Goal: Feedback & Contribution: Leave review/rating

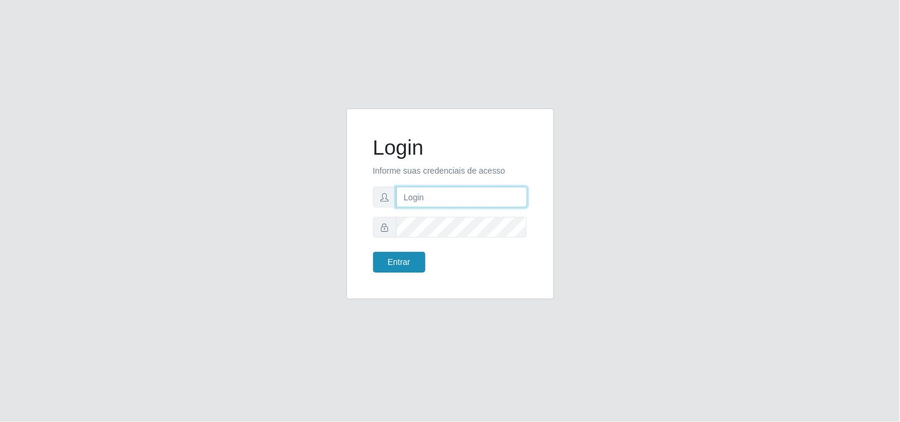
type input "[EMAIL_ADDRESS][DOMAIN_NAME]"
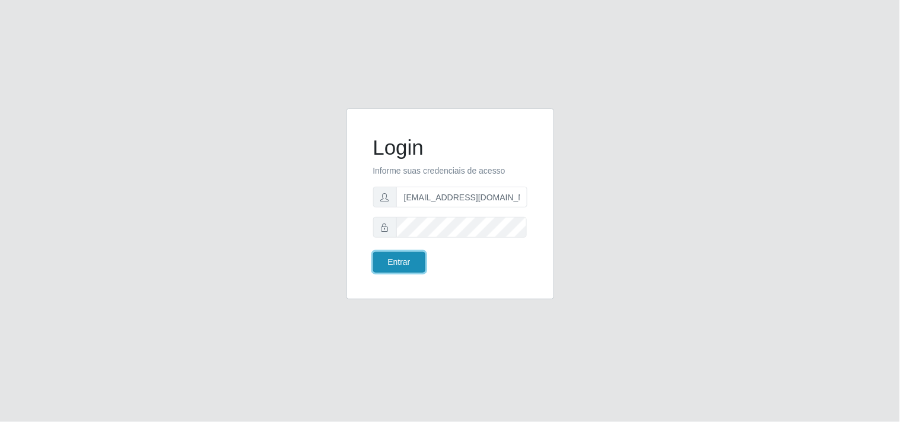
click at [386, 255] on button "Entrar" at bounding box center [399, 262] width 52 height 21
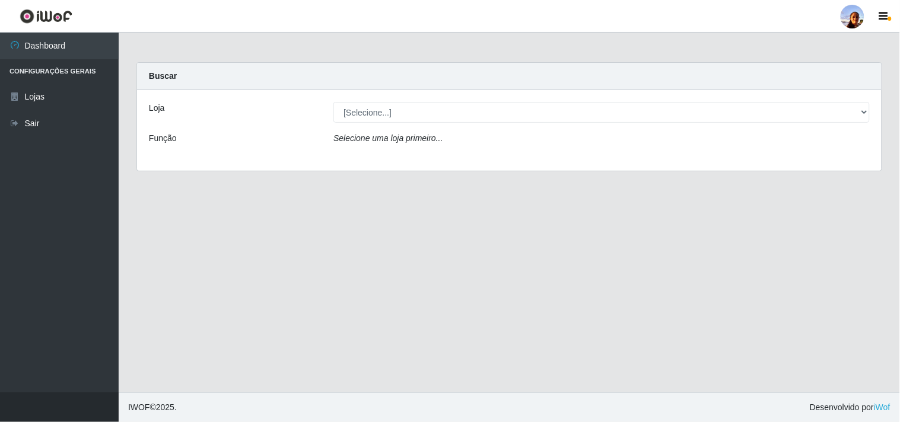
click at [386, 255] on main "Carregando... Buscar Loja [Selecione...] Supermercado [GEOGRAPHIC_DATA] - Unida…" at bounding box center [509, 213] width 781 height 360
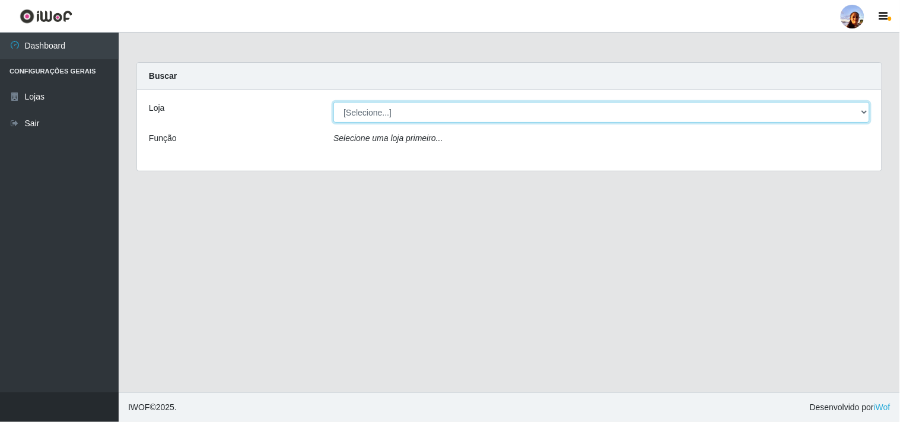
click at [416, 115] on select "[Selecione...] Supermercado [GEOGRAPHIC_DATA]" at bounding box center [601, 112] width 536 height 21
select select "166"
click at [333, 102] on select "[Selecione...] Supermercado [GEOGRAPHIC_DATA]" at bounding box center [601, 112] width 536 height 21
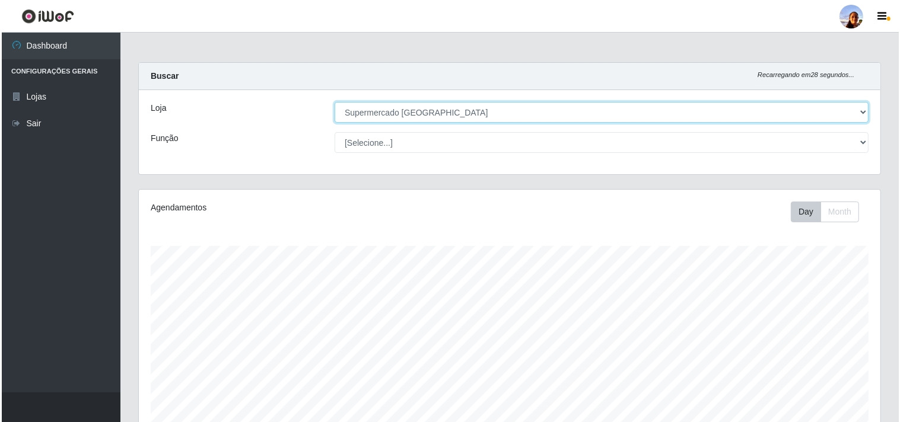
scroll to position [206, 0]
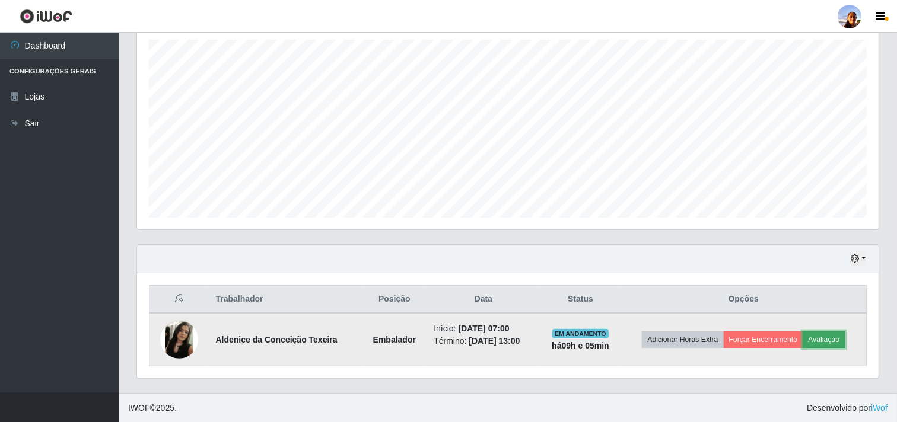
click at [827, 336] on button "Avaliação" at bounding box center [824, 340] width 42 height 17
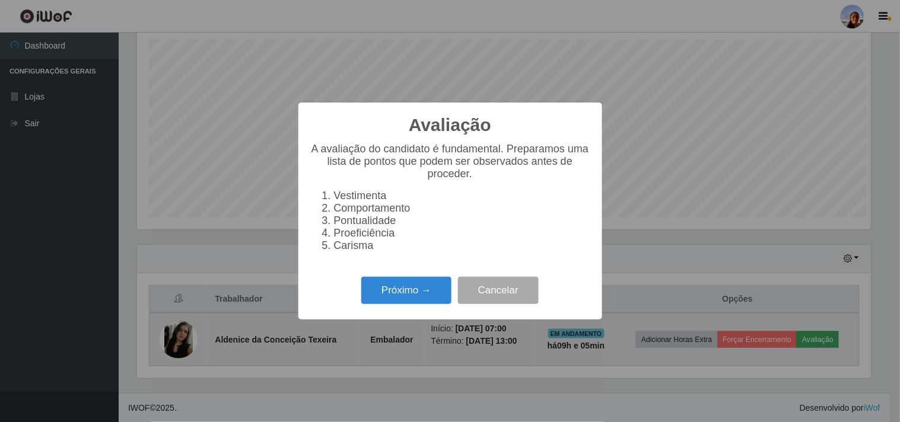
scroll to position [246, 734]
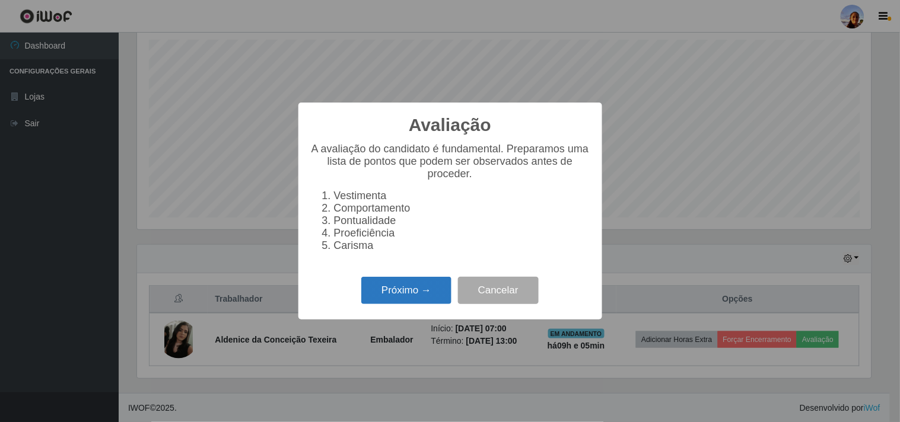
click at [411, 280] on button "Próximo →" at bounding box center [406, 291] width 90 height 28
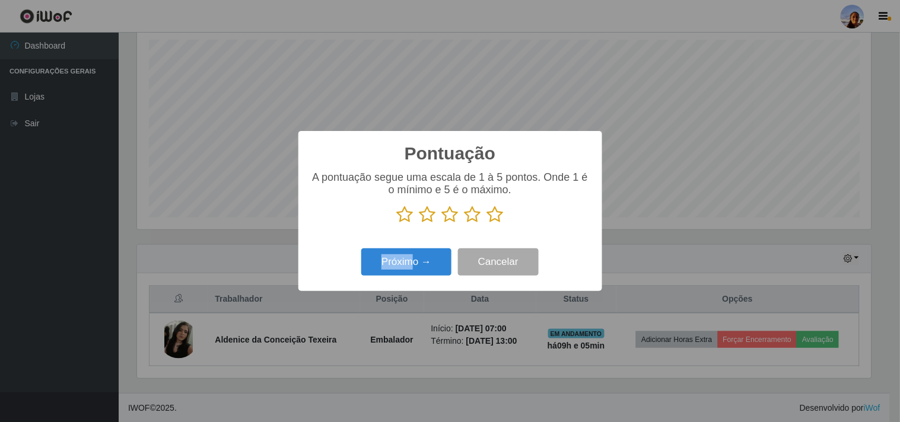
drag, startPoint x: 411, startPoint y: 280, endPoint x: 497, endPoint y: 218, distance: 106.2
click at [497, 218] on div "Pontuação × A pontuação segue uma escala de 1 à 5 pontos. Onde 1 é o mínimo e 5…" at bounding box center [450, 211] width 304 height 160
click at [497, 218] on icon at bounding box center [495, 215] width 17 height 18
click at [487, 224] on input "radio" at bounding box center [487, 224] width 0 height 0
click at [424, 259] on button "Próximo →" at bounding box center [406, 263] width 90 height 28
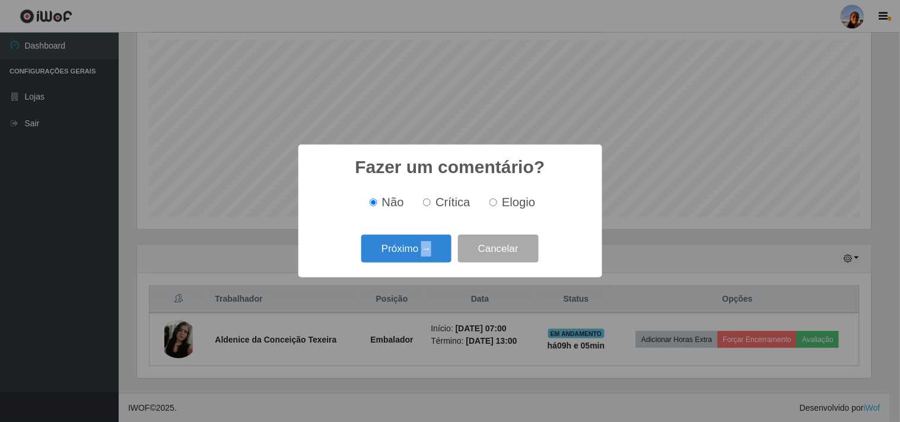
click at [424, 259] on div "Fazer um comentário? × Não Crítica Elogio Próximo → Cancelar" at bounding box center [450, 211] width 900 height 422
click at [424, 259] on button "Próximo →" at bounding box center [406, 249] width 90 height 28
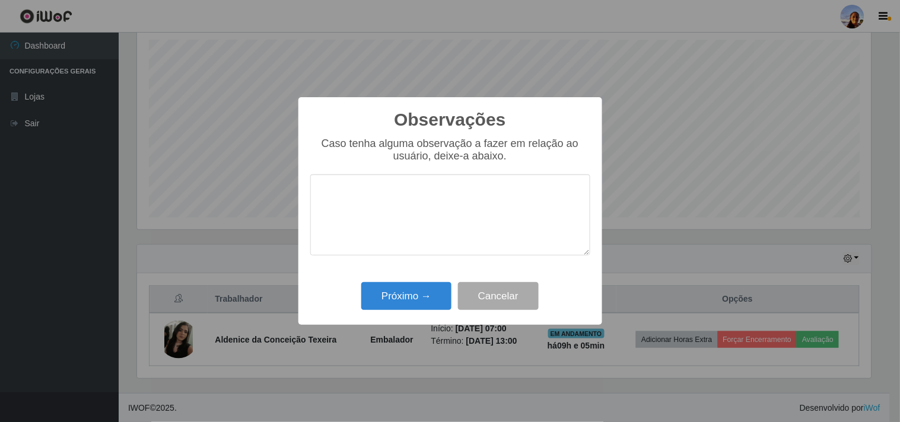
click at [424, 259] on div "Caso tenha alguma observação a fazer em relação ao usuário, deixe-a abaixo." at bounding box center [450, 203] width 280 height 130
click at [415, 297] on button "Próximo →" at bounding box center [406, 296] width 90 height 28
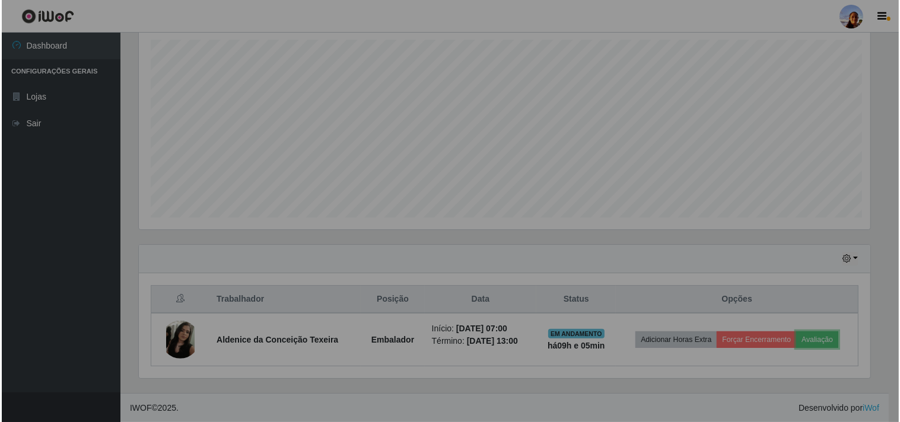
scroll to position [246, 742]
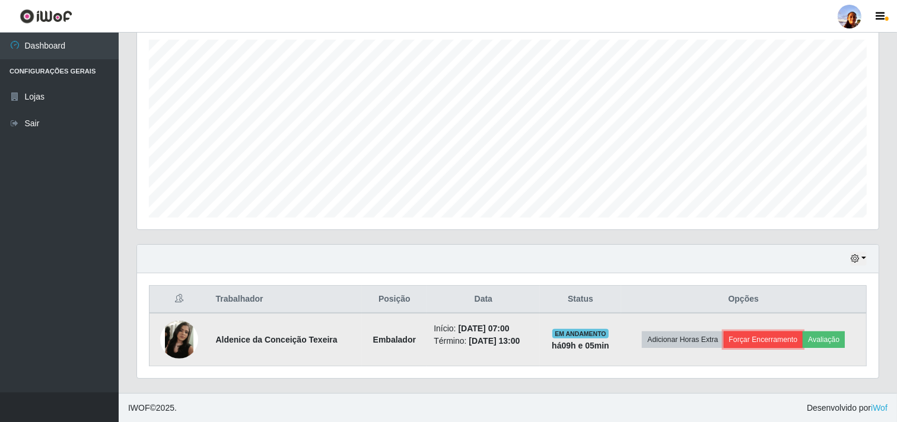
click at [752, 348] on button "Forçar Encerramento" at bounding box center [764, 340] width 80 height 17
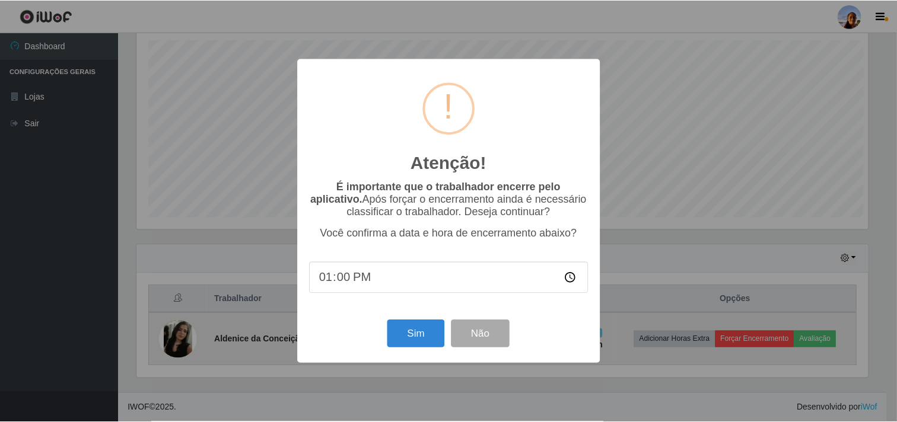
scroll to position [246, 734]
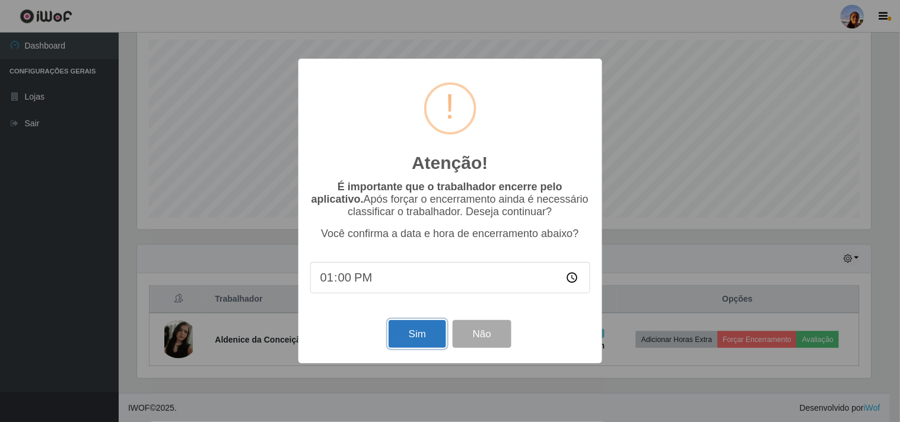
click at [408, 333] on button "Sim" at bounding box center [418, 334] width 58 height 28
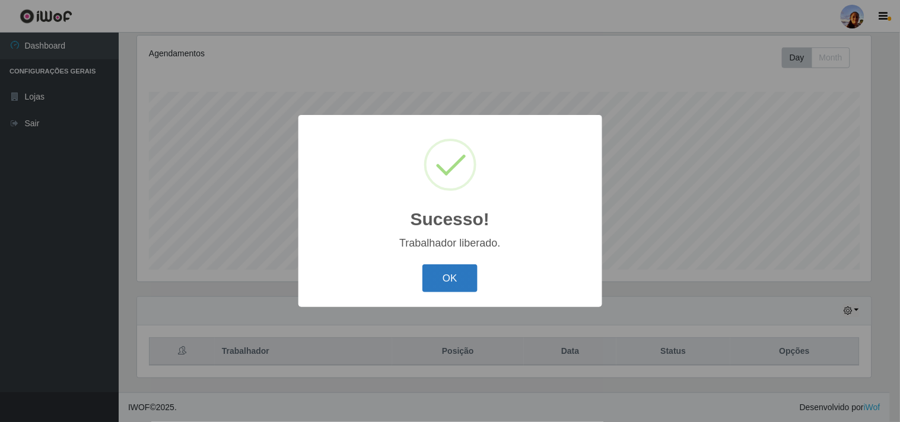
click at [453, 271] on button "OK" at bounding box center [449, 279] width 55 height 28
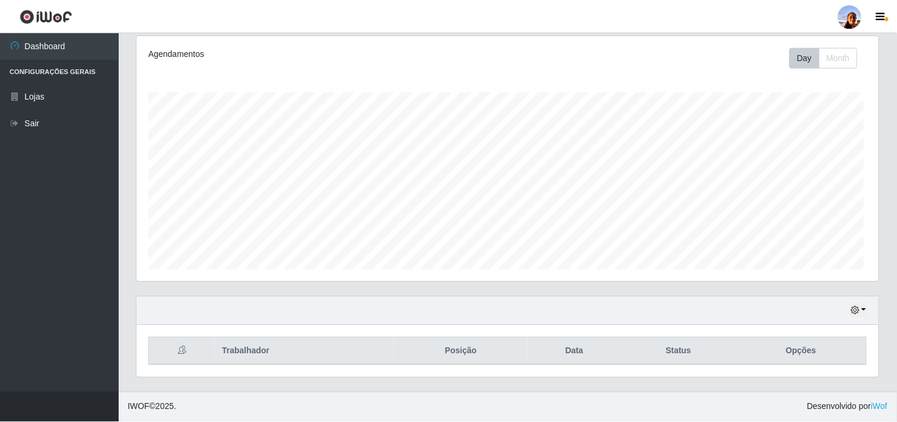
scroll to position [246, 742]
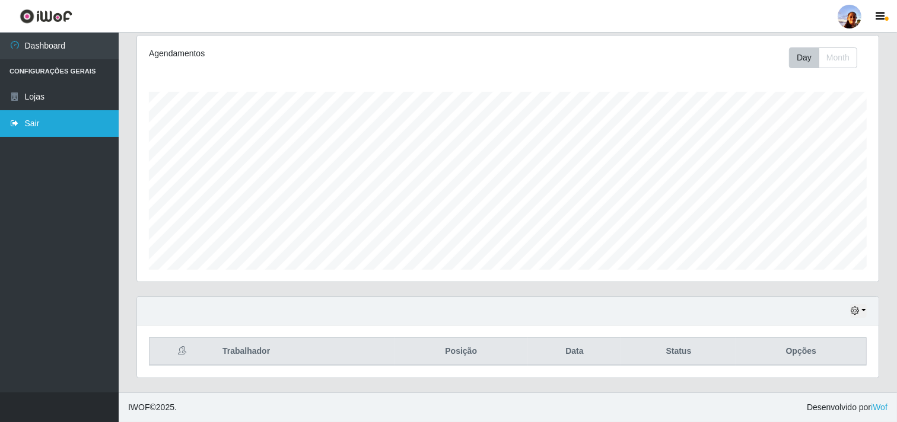
click at [48, 127] on link "Sair" at bounding box center [59, 123] width 119 height 27
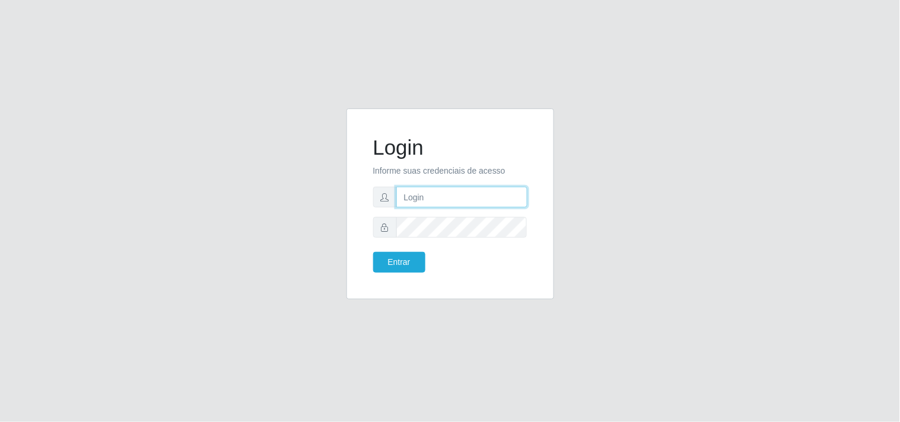
type input "[EMAIL_ADDRESS][DOMAIN_NAME]"
